Goal: Navigation & Orientation: Find specific page/section

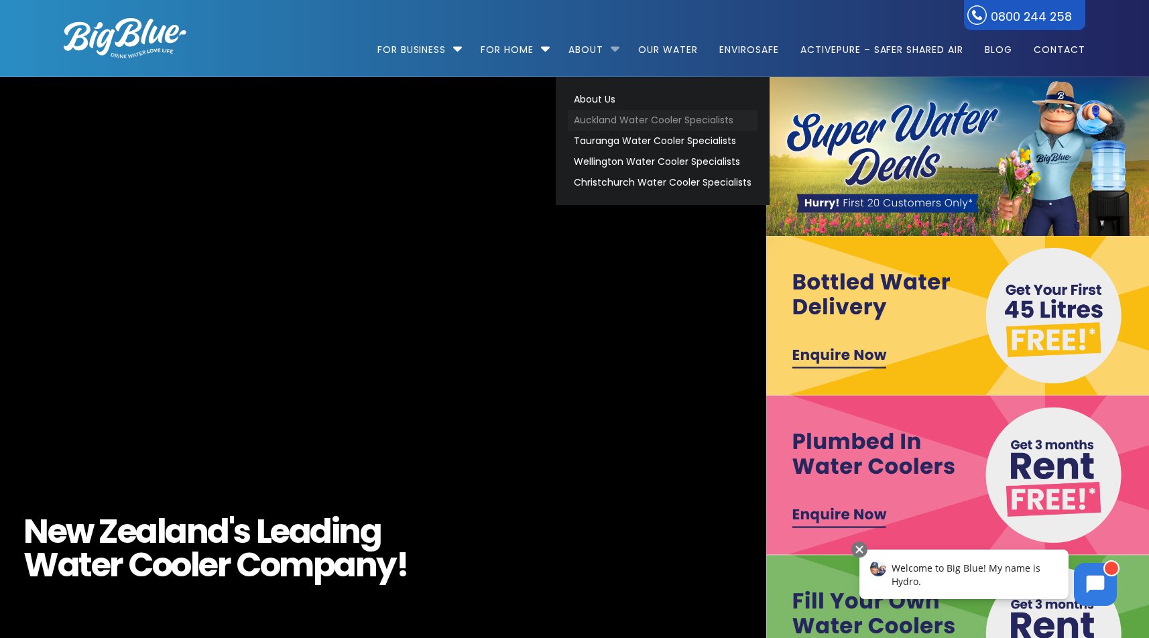
click at [656, 121] on link "Auckland Water Cooler Specialists" at bounding box center [663, 120] width 190 height 21
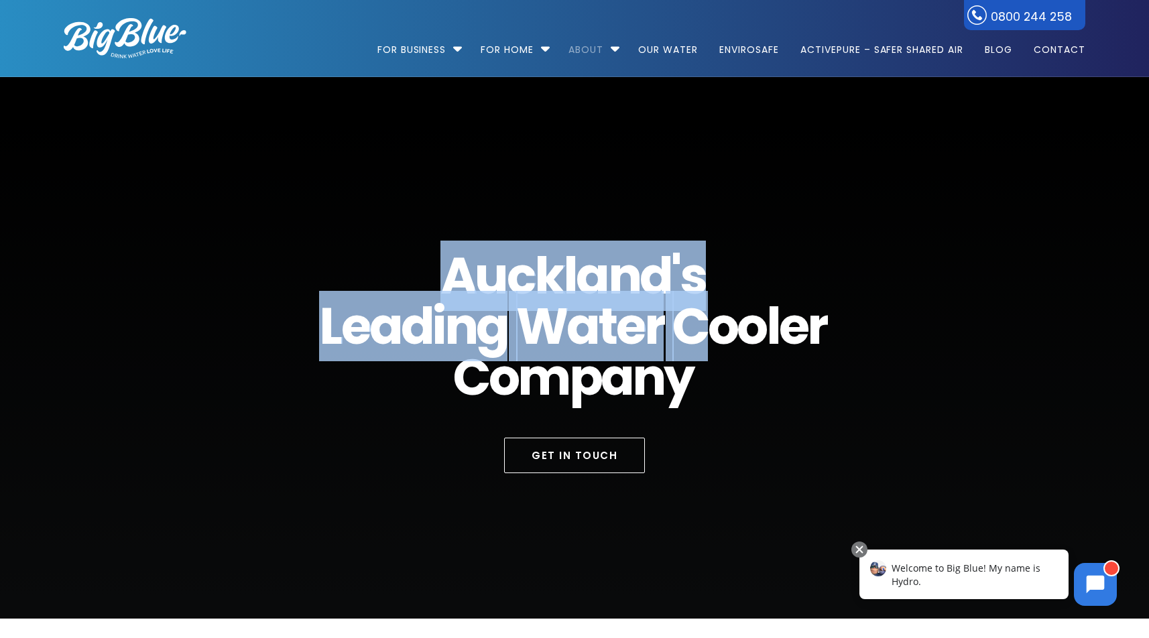
drag, startPoint x: 446, startPoint y: 265, endPoint x: 715, endPoint y: 295, distance: 271.2
click at [715, 295] on h1 "A u c k l a n d ' s L e a d i n g W a t e r C o o l e r C o m p a n y" at bounding box center [574, 327] width 510 height 152
click at [418, 326] on span "d" at bounding box center [417, 326] width 32 height 50
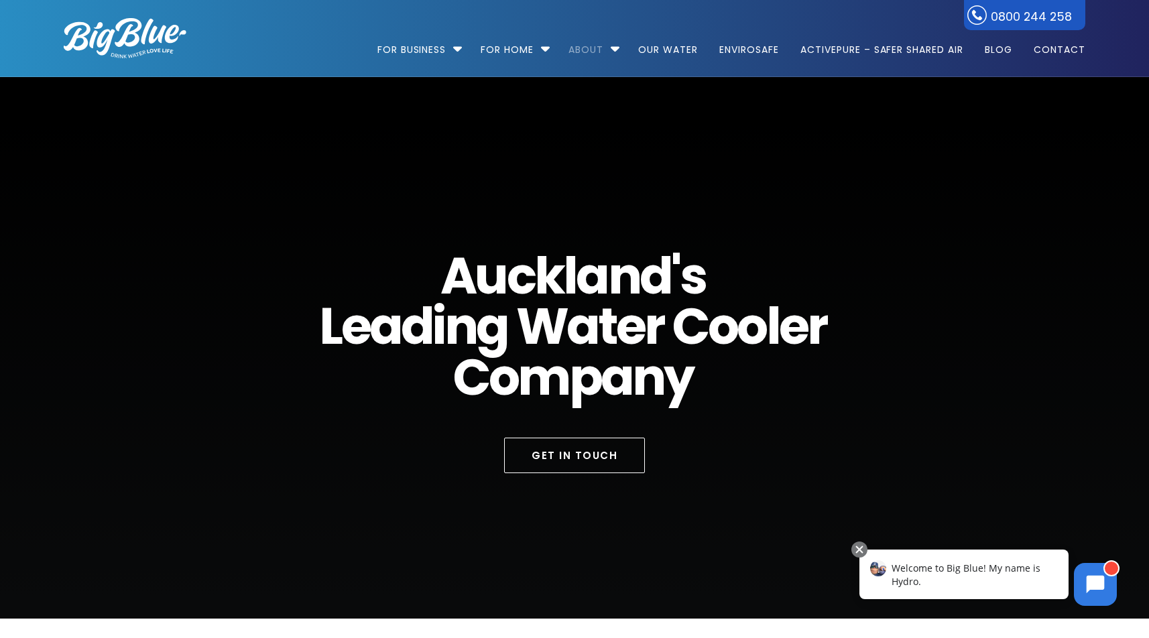
click at [546, 286] on span "k" at bounding box center [548, 276] width 29 height 50
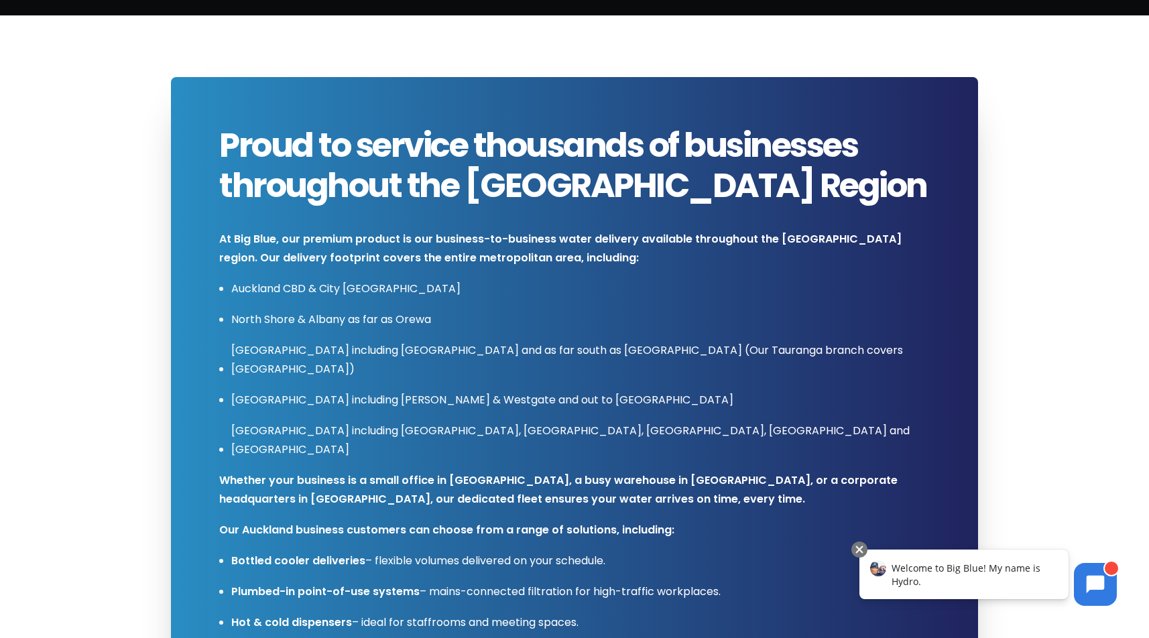
scroll to position [609, 0]
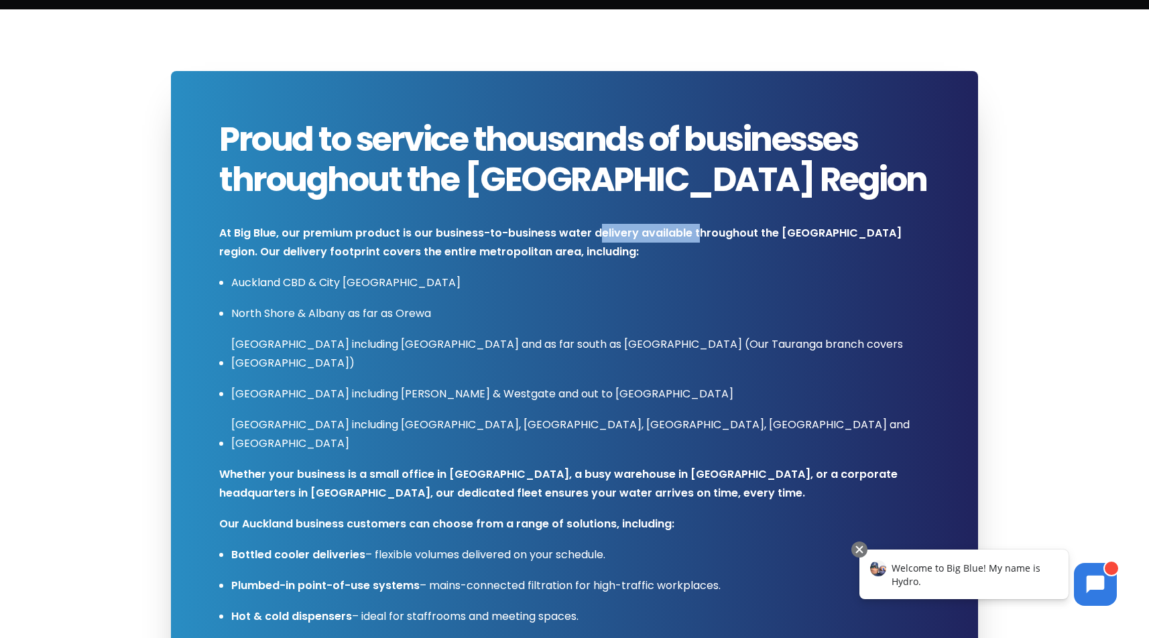
drag, startPoint x: 611, startPoint y: 239, endPoint x: 695, endPoint y: 240, distance: 83.1
click at [695, 240] on strong "At Big Blue, our premium product is our business-to-business water delivery ava…" at bounding box center [560, 242] width 682 height 34
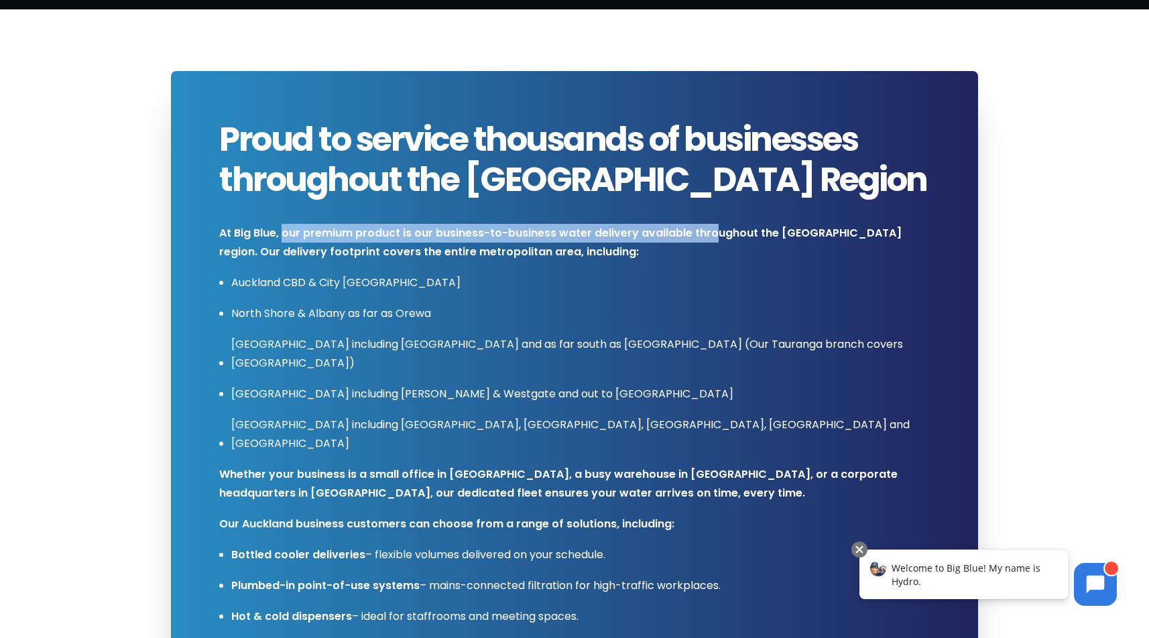
drag, startPoint x: 283, startPoint y: 237, endPoint x: 714, endPoint y: 241, distance: 431.1
click at [714, 241] on p "At Big Blue, our premium product is our business-to-business water delivery ava…" at bounding box center [574, 243] width 711 height 38
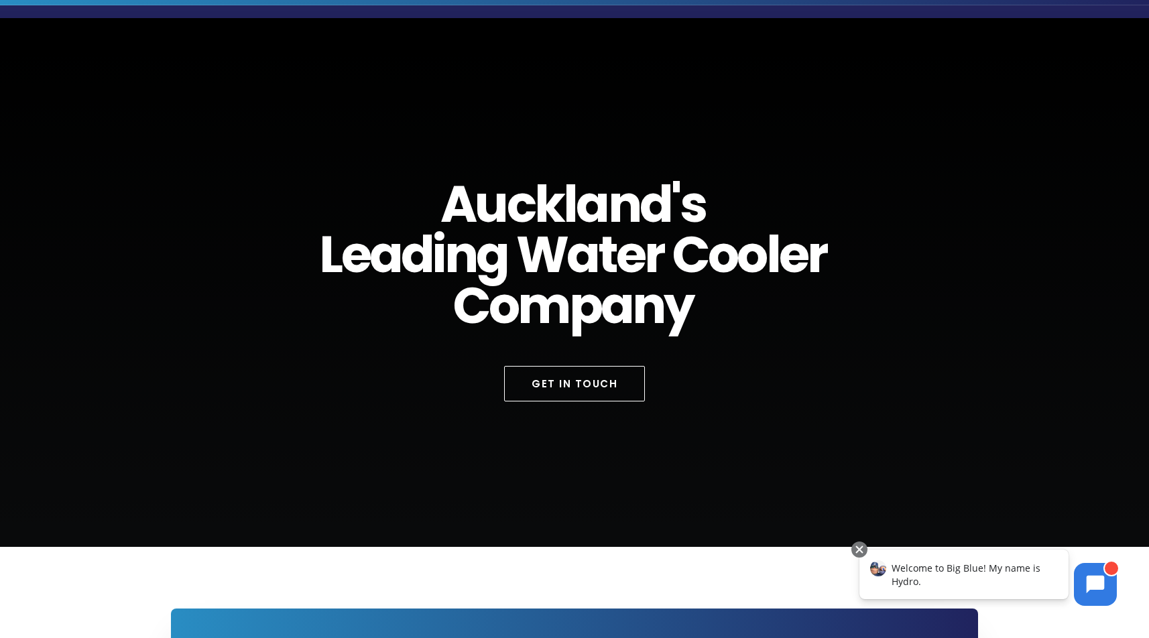
scroll to position [0, 0]
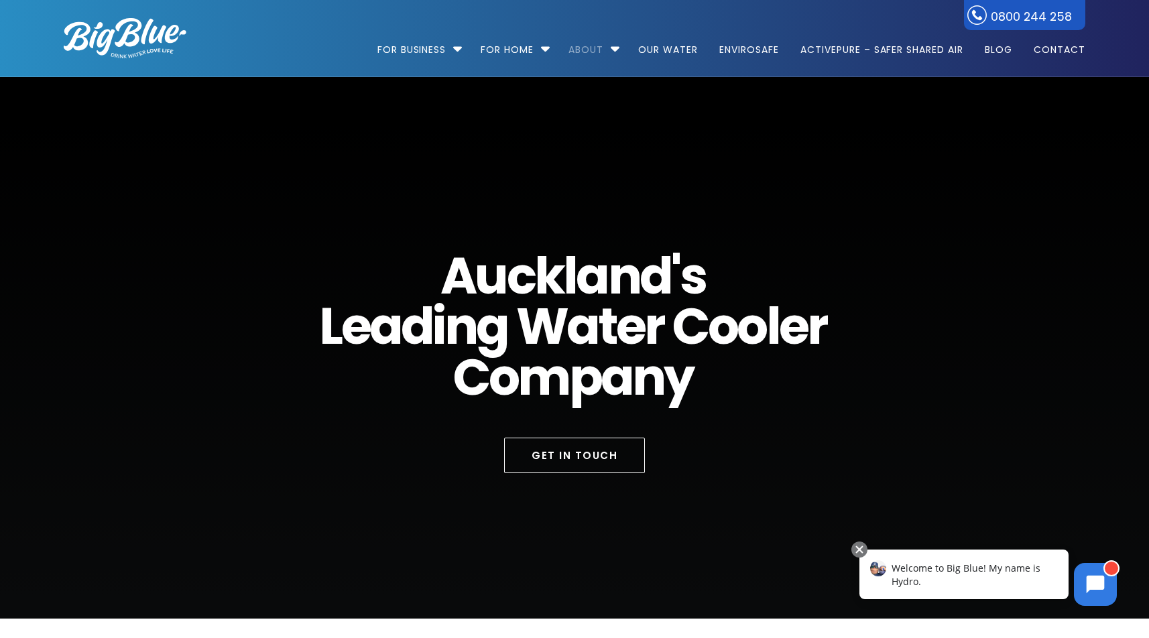
click at [137, 36] on img at bounding box center [125, 38] width 123 height 40
